Goal: Ask a question

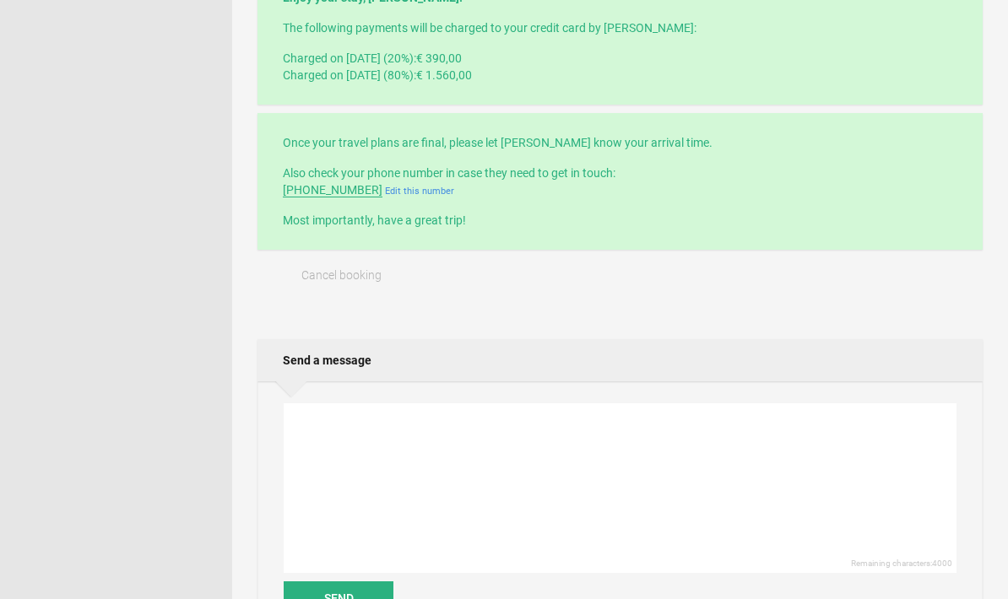
scroll to position [531, 0]
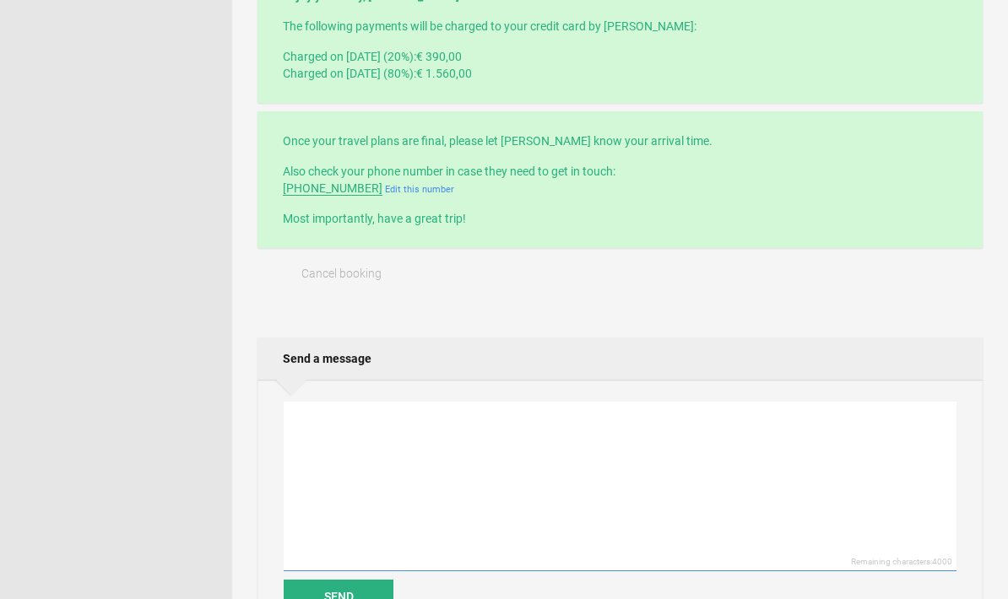
click at [349, 436] on textarea at bounding box center [620, 487] width 673 height 170
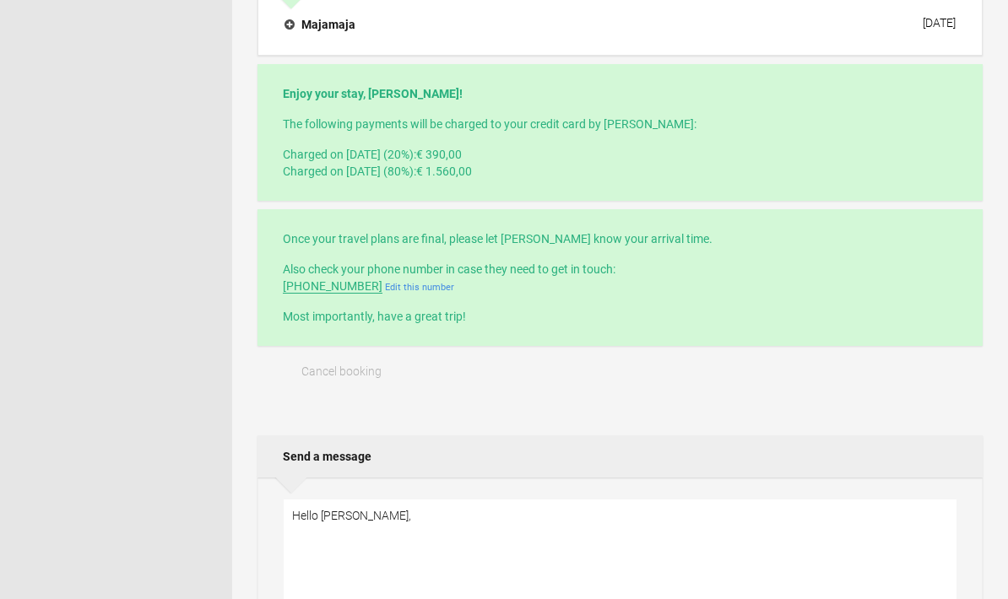
scroll to position [431, 0]
click at [539, 534] on textarea "Hello" at bounding box center [620, 586] width 673 height 170
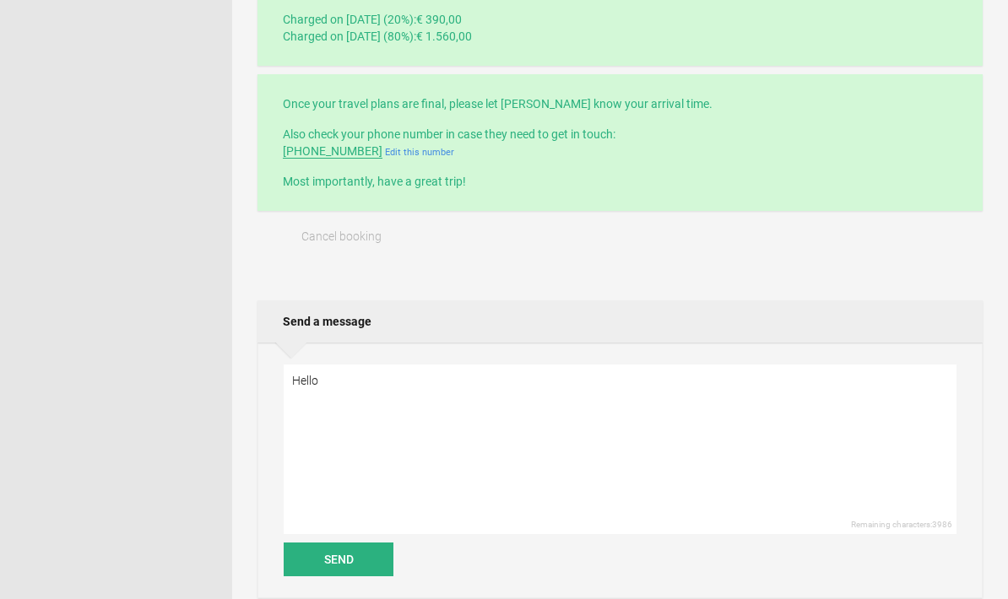
scroll to position [543, 0]
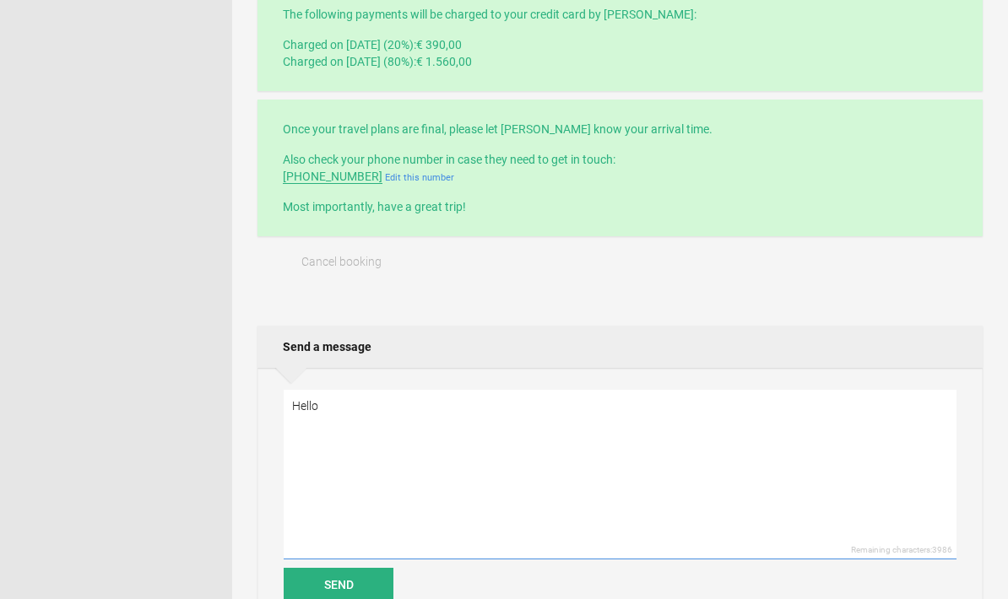
click at [371, 402] on textarea "Hello" at bounding box center [620, 475] width 673 height 170
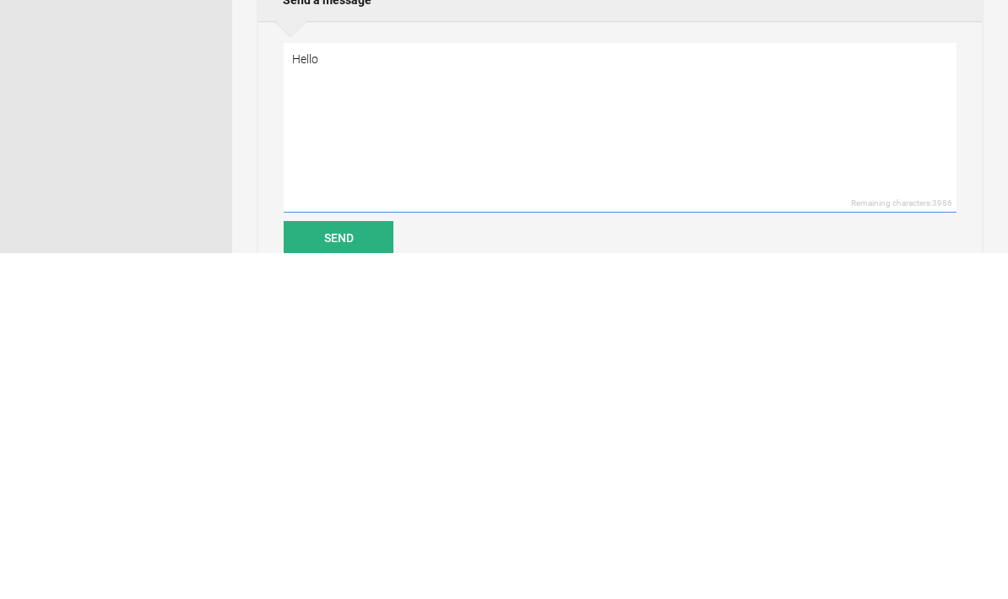
click at [496, 390] on textarea "Hello" at bounding box center [620, 475] width 673 height 170
type textarea "Hello Majamaja, Normally, 1560€ ( the remaining balance from our stay) would be…"
click at [360, 568] on button "Send" at bounding box center [339, 585] width 110 height 34
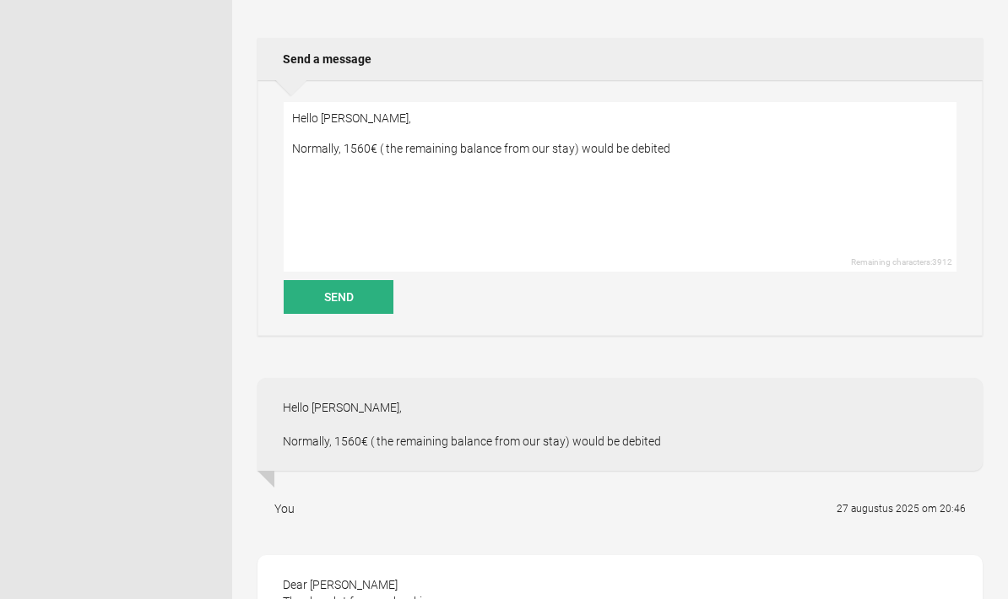
scroll to position [842, 0]
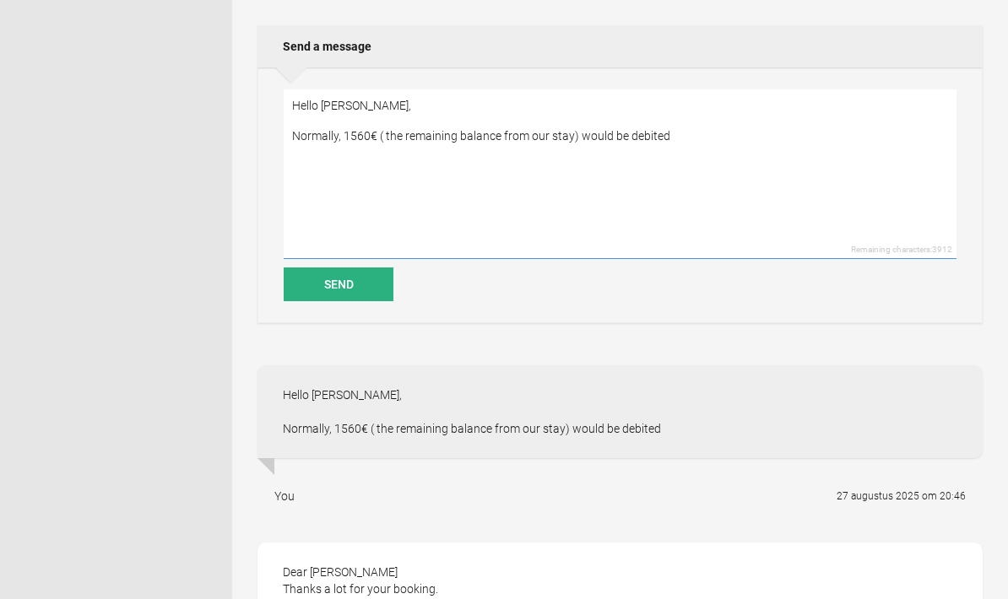
click at [341, 113] on textarea "Hello Majamaja, Normally, 1560€ ( the remaining balance from our stay) would be…" at bounding box center [620, 175] width 673 height 170
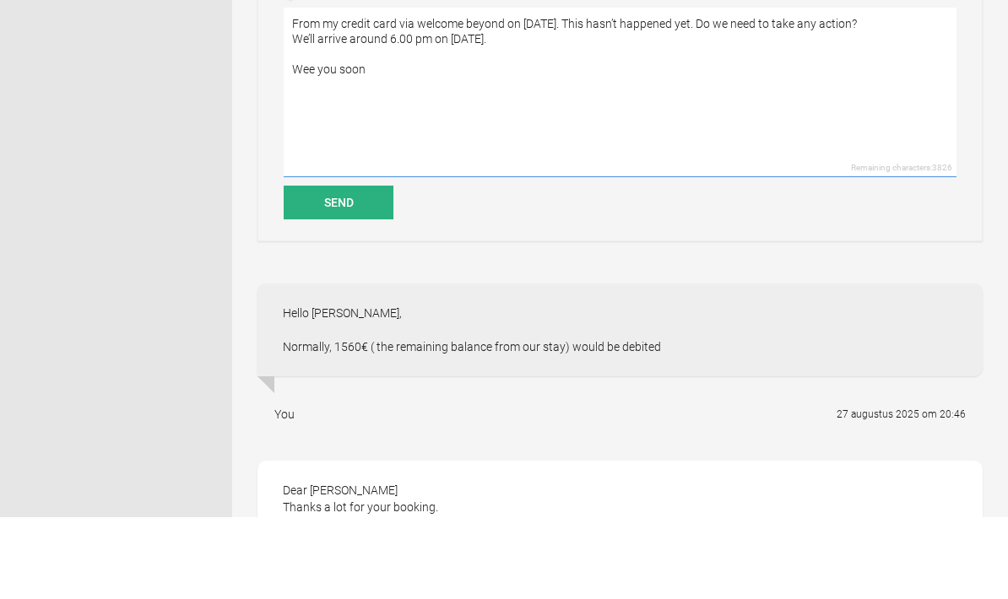
click at [320, 90] on textarea "From my credit card via welcome beyond on August 19 th. This hasn’t happened ye…" at bounding box center [620, 175] width 673 height 170
click at [416, 90] on textarea "From my credit card via welcome beyond on August 19 th. This hasn’t happened ye…" at bounding box center [620, 175] width 673 height 170
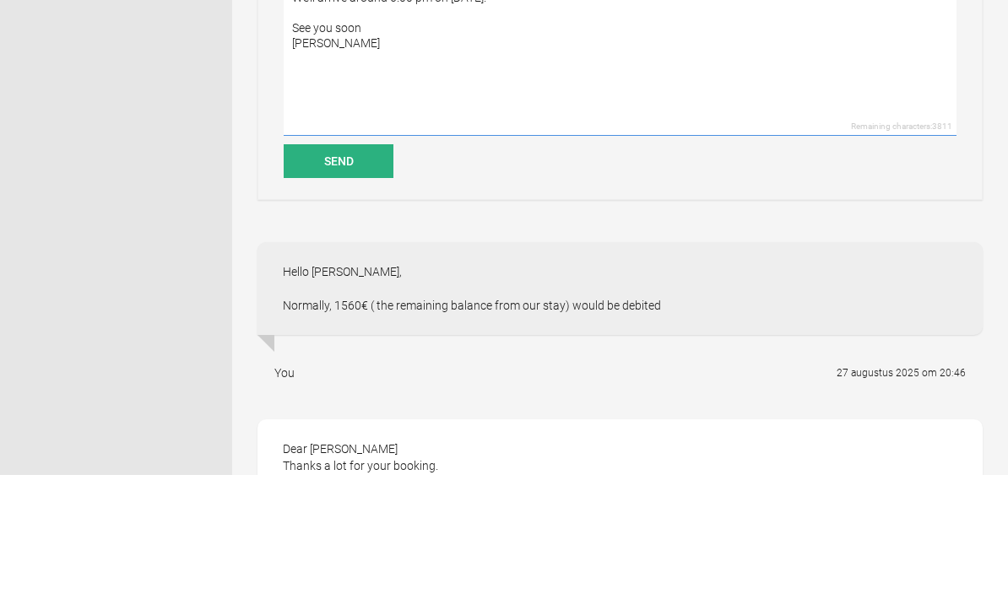
type textarea "From my credit card via welcome beyond on August 19 th. This hasn’t happened ye…"
click at [344, 268] on button "Send" at bounding box center [339, 285] width 110 height 34
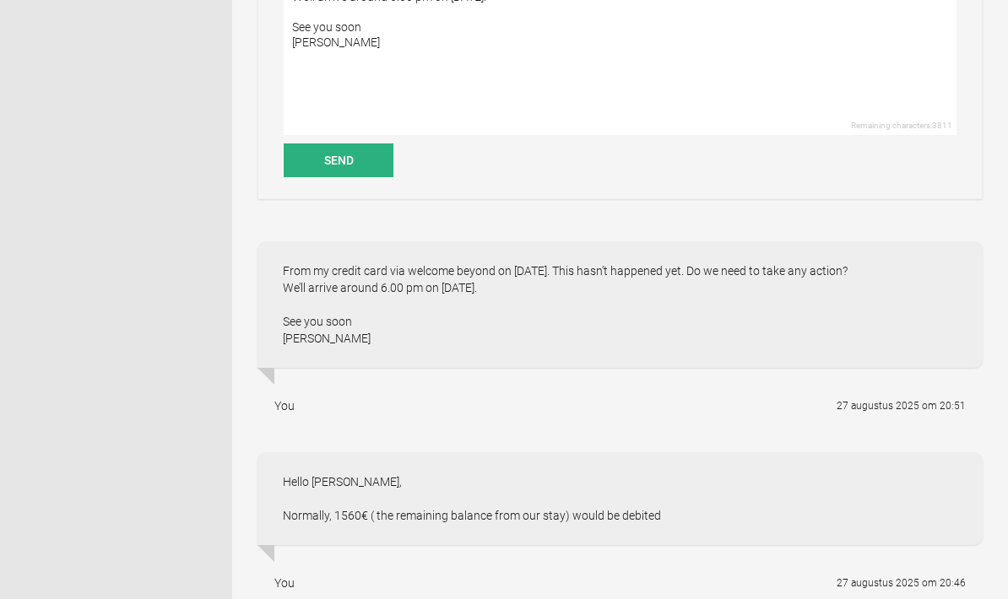
click at [941, 514] on div "Hello Majamaja, Normally, 1560€ ( the remaining balance from our stay) would be…" at bounding box center [619, 498] width 725 height 93
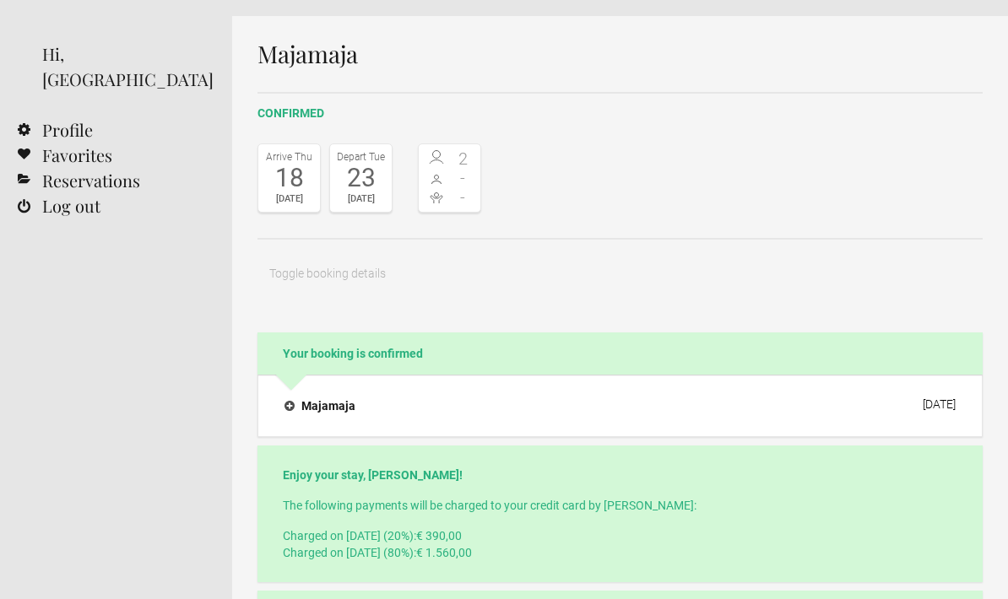
scroll to position [0, 0]
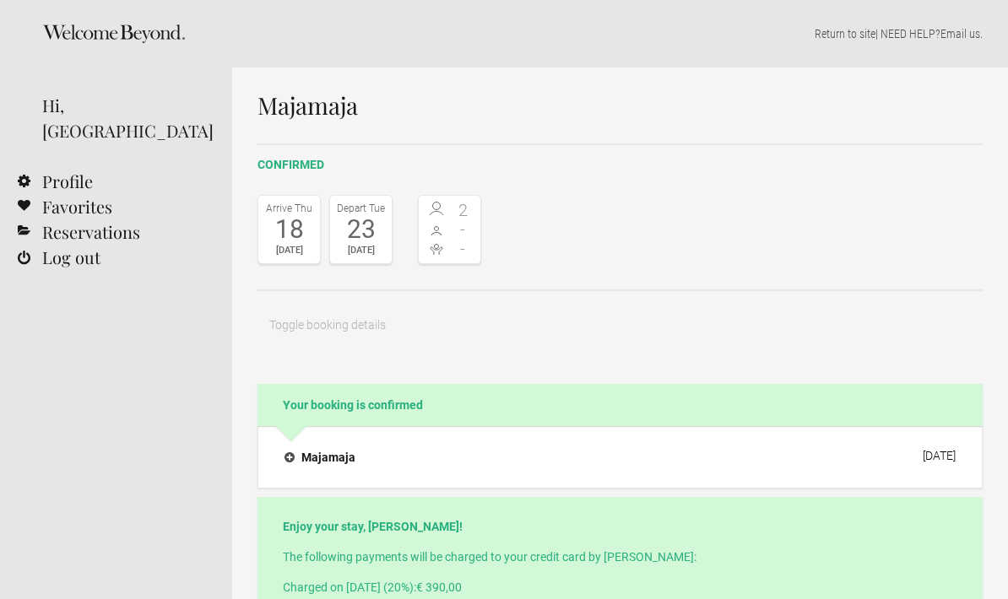
click at [121, 219] on link "Reservations" at bounding box center [116, 231] width 232 height 25
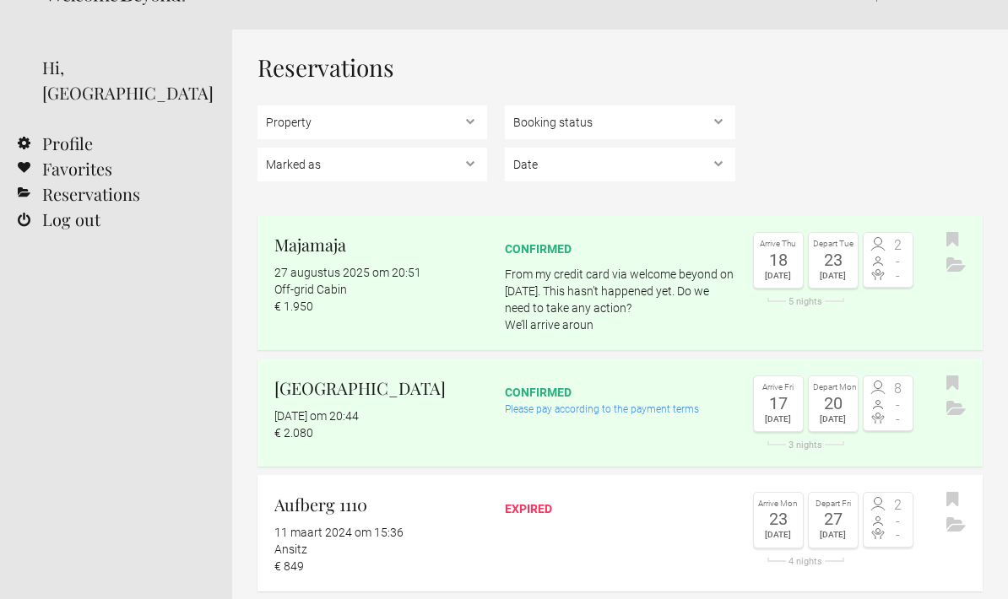
scroll to position [38, 0]
click at [541, 399] on div "confirmed" at bounding box center [620, 392] width 230 height 17
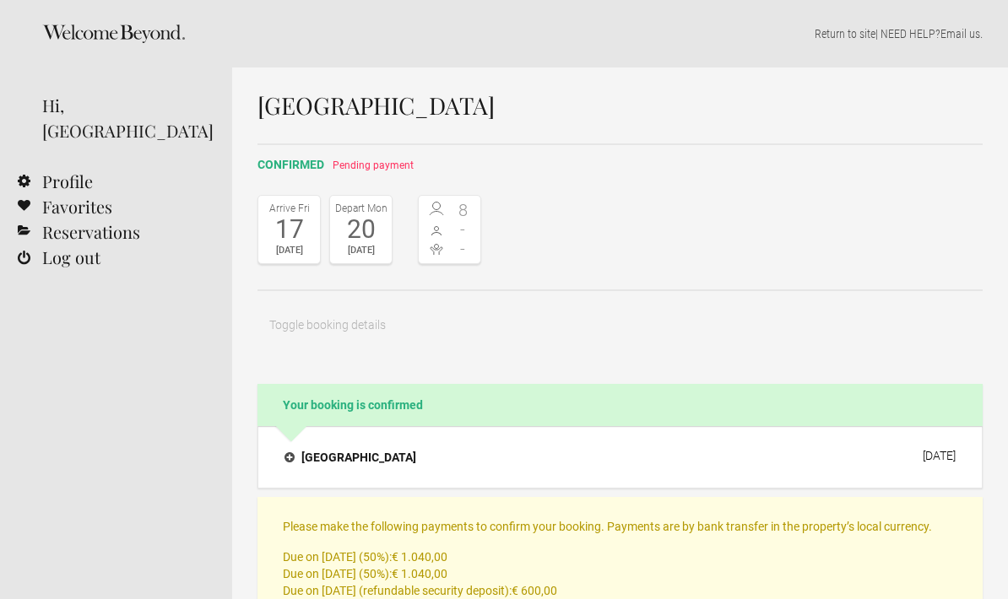
click at [119, 219] on link "Reservations" at bounding box center [116, 231] width 232 height 25
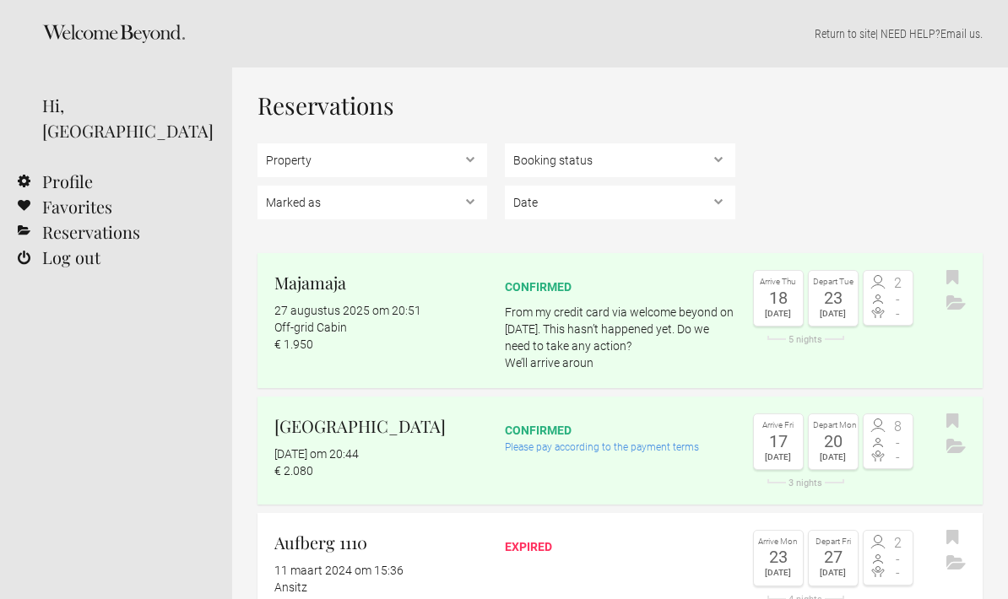
click at [598, 328] on p "From my credit card via welcome beyond on August 19 th. This hasn’t happened ye…" at bounding box center [620, 338] width 230 height 68
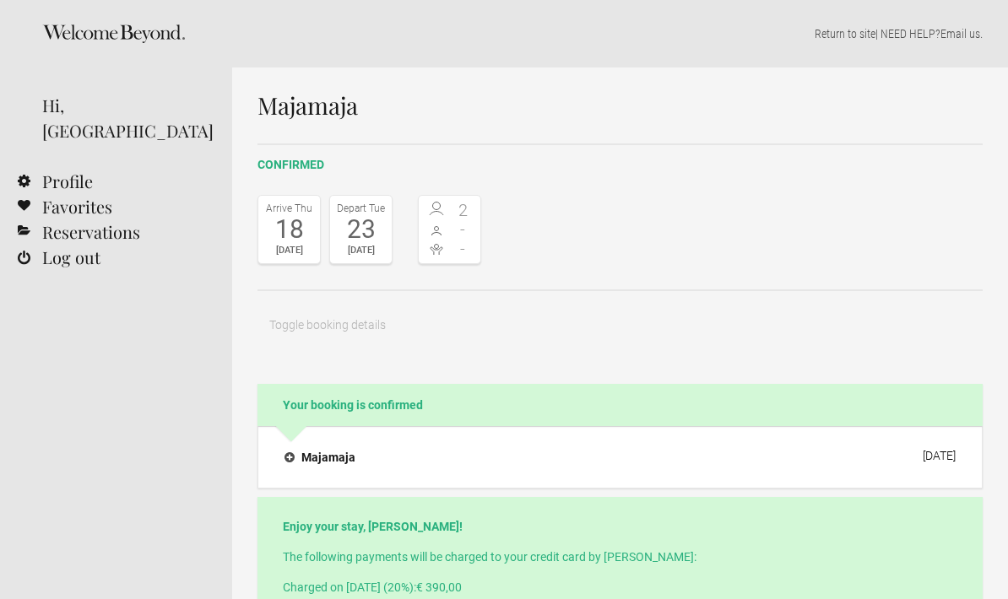
click at [125, 219] on link "Reservations" at bounding box center [116, 231] width 232 height 25
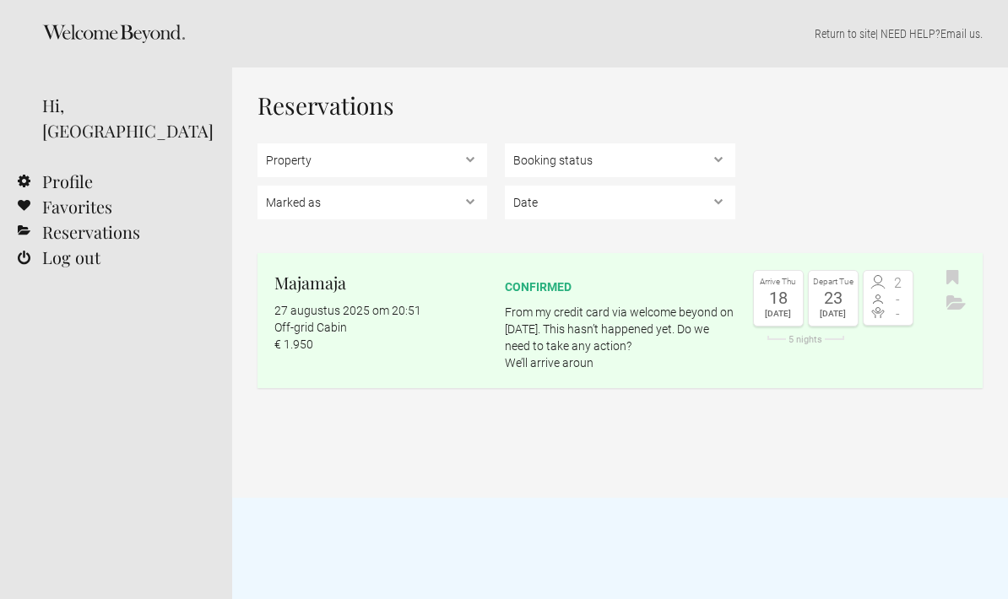
click at [847, 32] on link "Return to site" at bounding box center [845, 34] width 61 height 14
